Goal: Information Seeking & Learning: Understand process/instructions

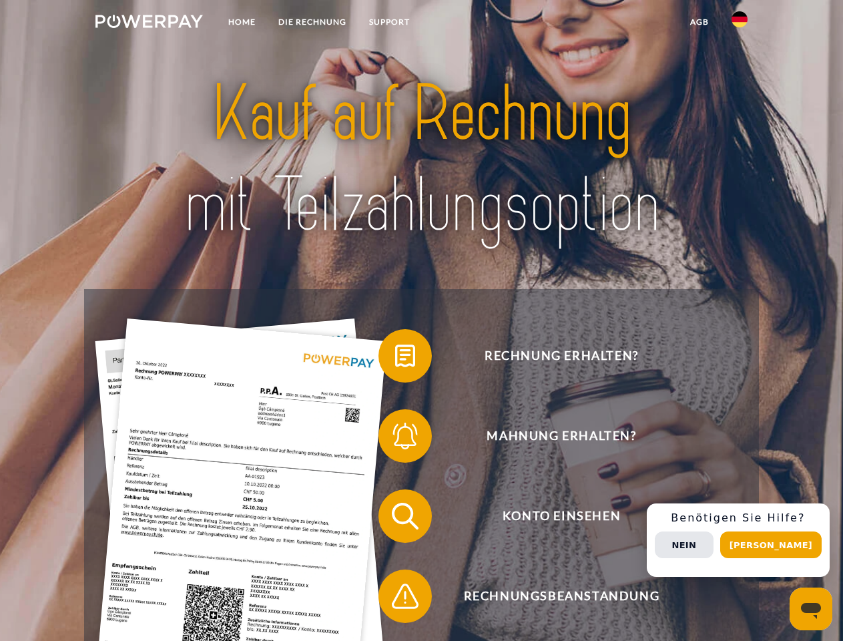
click at [149, 23] on img at bounding box center [148, 21] width 107 height 13
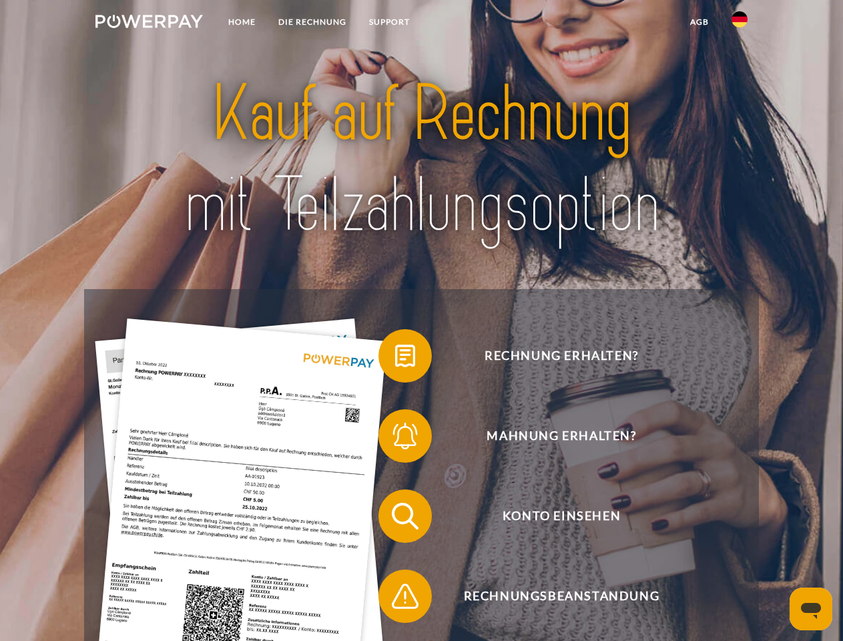
click at [739, 23] on img at bounding box center [739, 19] width 16 height 16
click at [699, 22] on link "agb" at bounding box center [699, 22] width 41 height 24
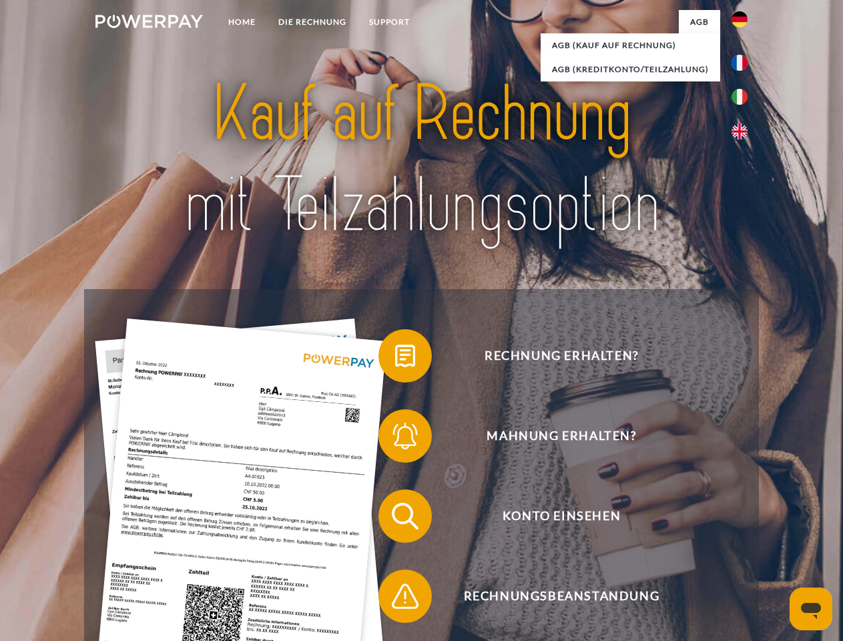
click at [395, 358] on span at bounding box center [385, 355] width 67 height 67
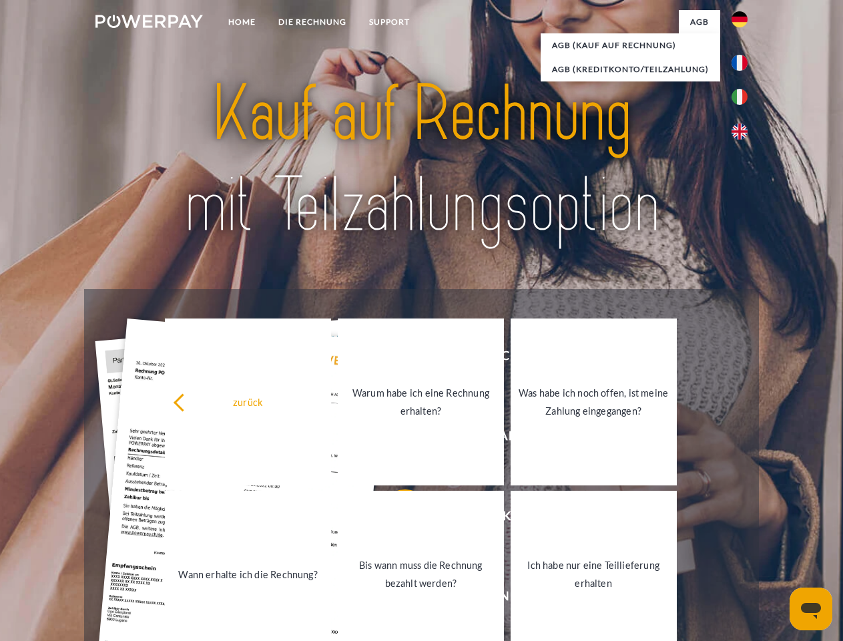
click at [395, 438] on div "zurück Warum habe ich eine Rechnung erhalten? Was habe ich noch offen, ist mein…" at bounding box center [420, 488] width 539 height 344
click at [395, 518] on link "Bis wann muss die Rechnung bezahlt werden?" at bounding box center [421, 573] width 166 height 167
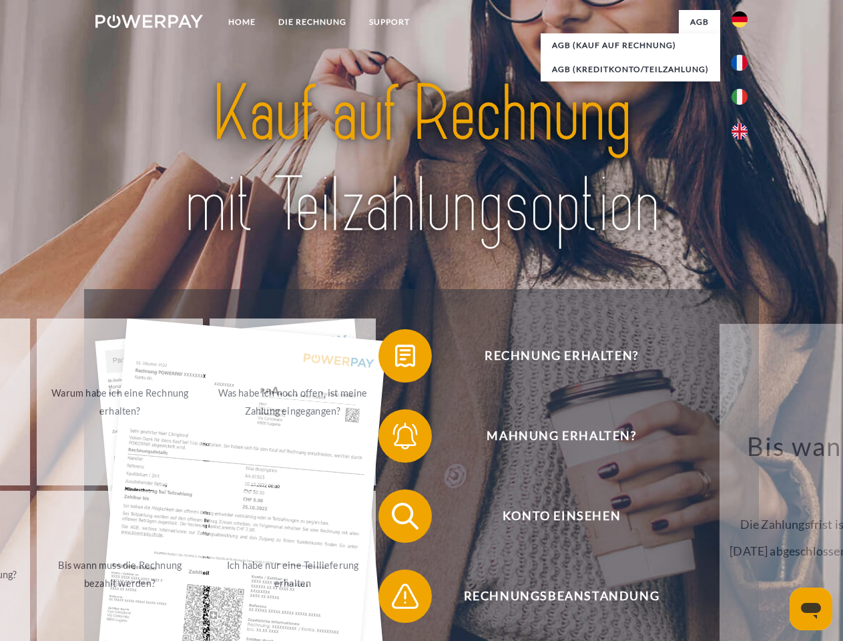
click at [395, 598] on span at bounding box center [385, 595] width 67 height 67
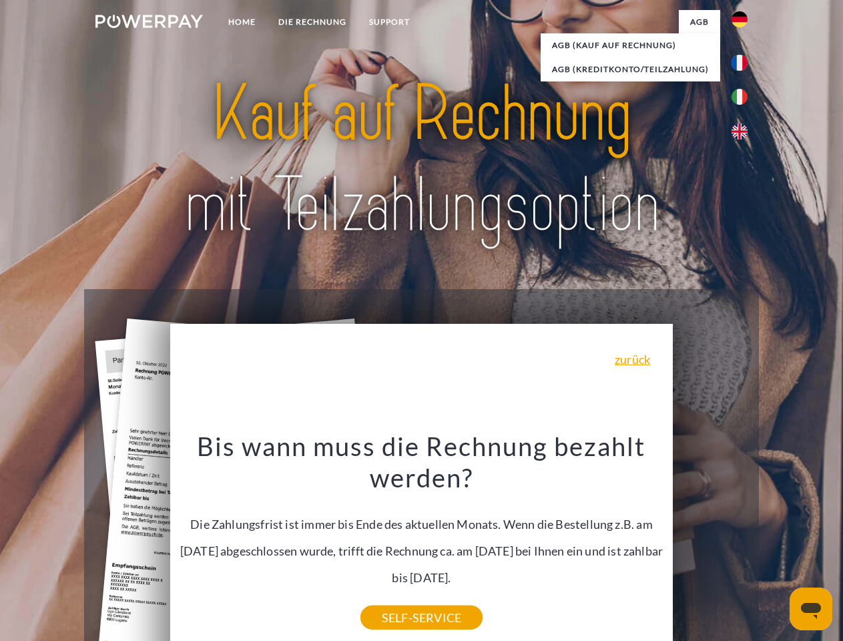
click at [743, 540] on div "Rechnung erhalten? Mahnung erhalten? Konto einsehen" at bounding box center [421, 556] width 674 height 534
click at [710, 542] on span "Konto einsehen" at bounding box center [561, 515] width 327 height 53
click at [775, 544] on header "Home DIE RECHNUNG SUPPORT" at bounding box center [421, 460] width 843 height 921
